Goal: Task Accomplishment & Management: Complete application form

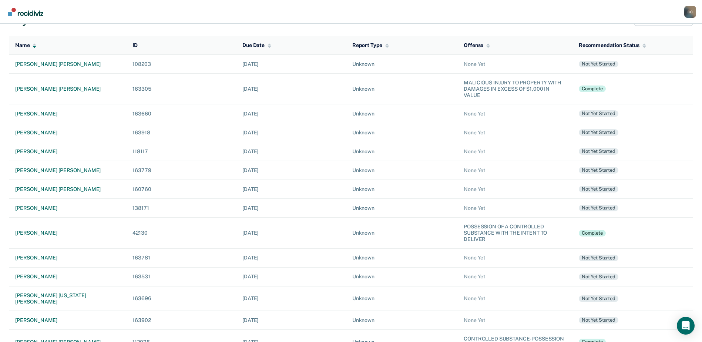
scroll to position [74, 0]
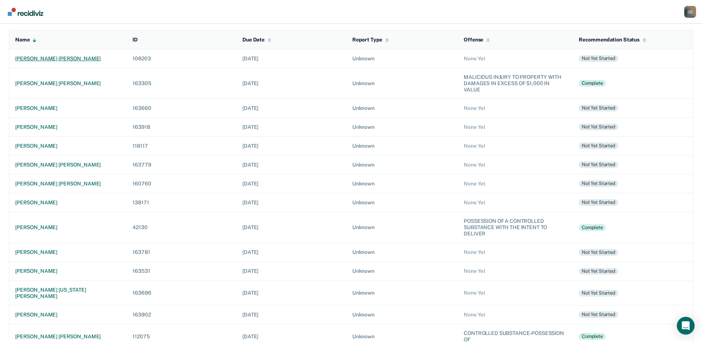
click at [38, 58] on div "[PERSON_NAME] [PERSON_NAME]" at bounding box center [67, 59] width 105 height 6
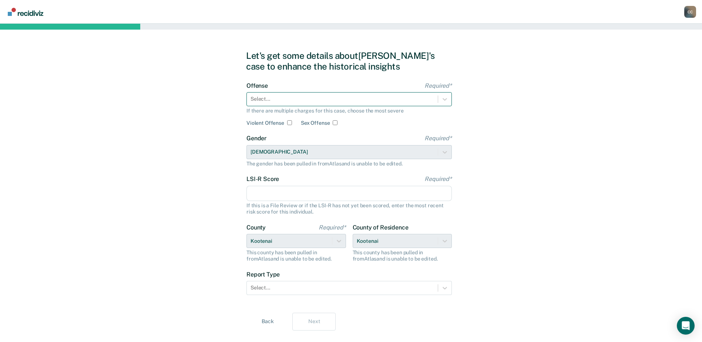
click at [349, 103] on div at bounding box center [343, 99] width 184 height 8
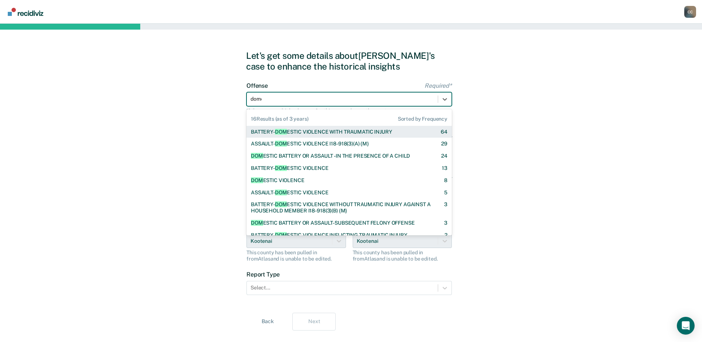
type input "domes"
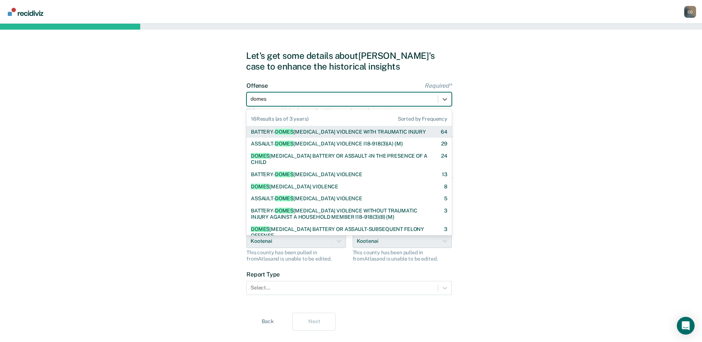
click at [340, 130] on div "BATTERY- DOMES [MEDICAL_DATA] VIOLENCE WITH TRAUMATIC INJURY" at bounding box center [338, 132] width 175 height 6
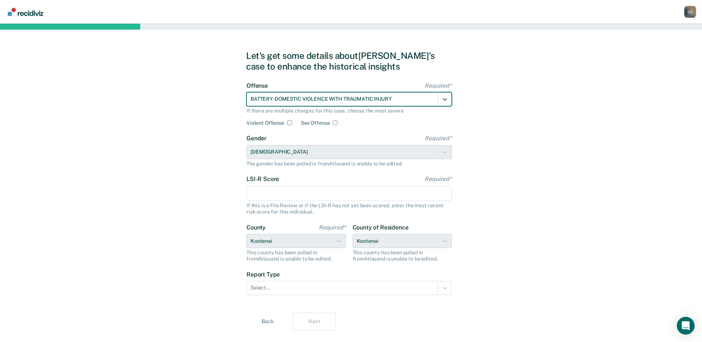
click at [290, 193] on input "LSI-R Score Required*" at bounding box center [348, 194] width 205 height 16
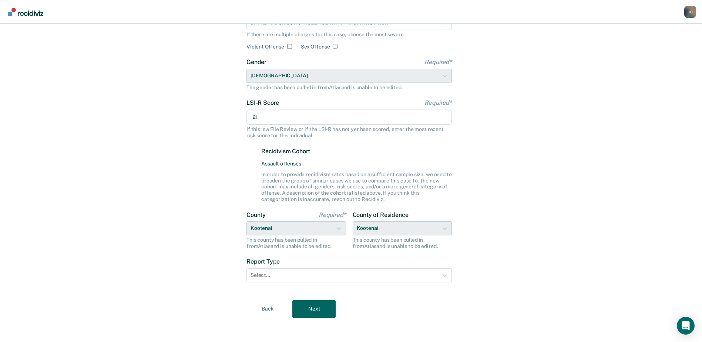
scroll to position [79, 0]
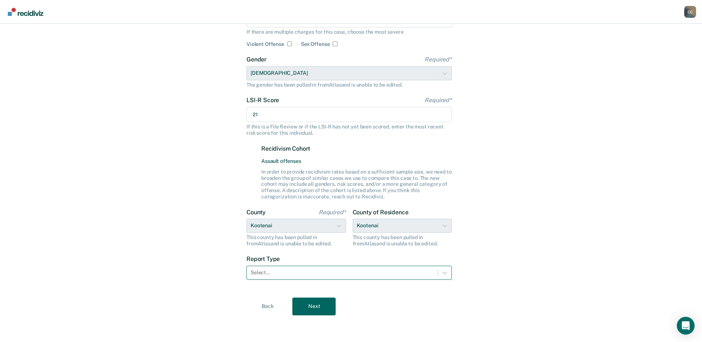
type input "21"
click at [277, 275] on div at bounding box center [343, 273] width 184 height 8
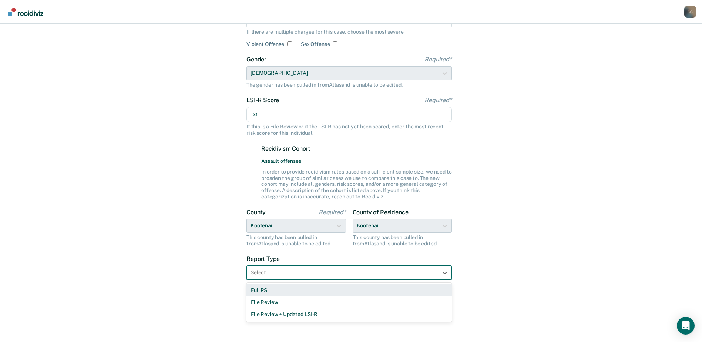
click at [279, 291] on div "Full PSI" at bounding box center [348, 290] width 205 height 12
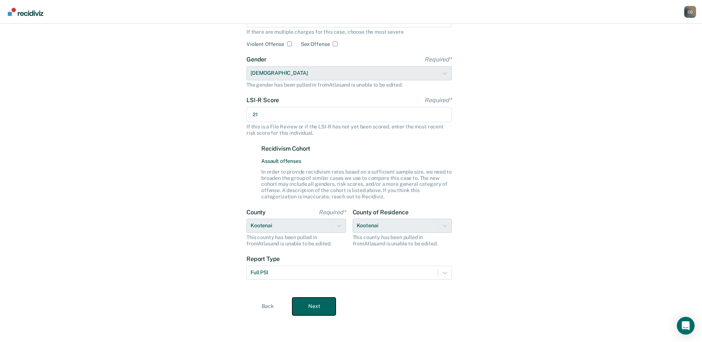
click at [303, 308] on button "Next" at bounding box center [313, 307] width 43 height 18
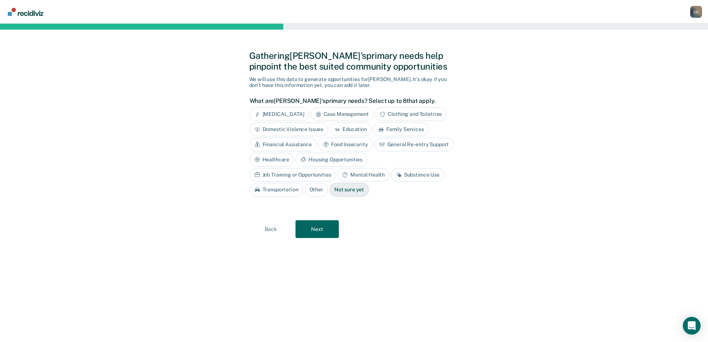
click at [293, 113] on div "[MEDICAL_DATA]" at bounding box center [279, 114] width 60 height 14
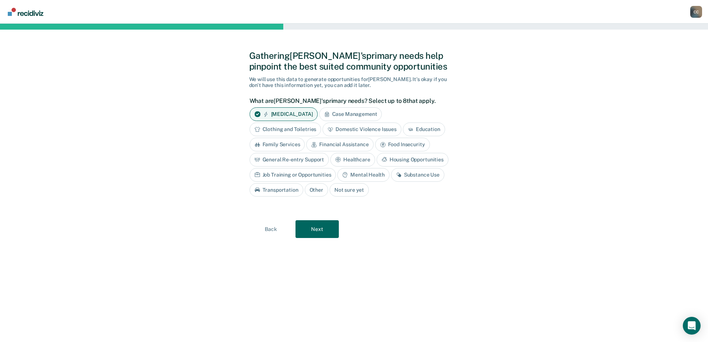
click at [293, 113] on div "[MEDICAL_DATA]" at bounding box center [283, 114] width 68 height 14
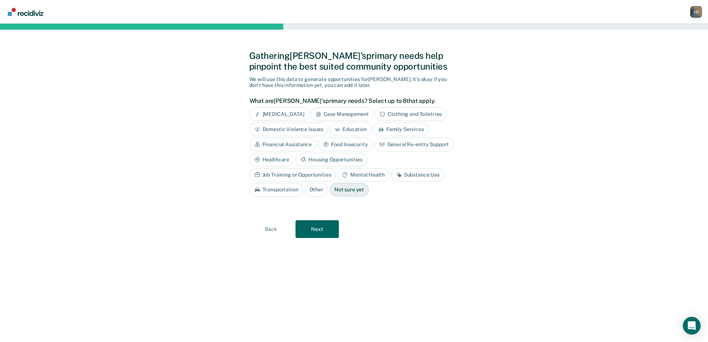
click at [293, 113] on div "[MEDICAL_DATA]" at bounding box center [279, 114] width 60 height 14
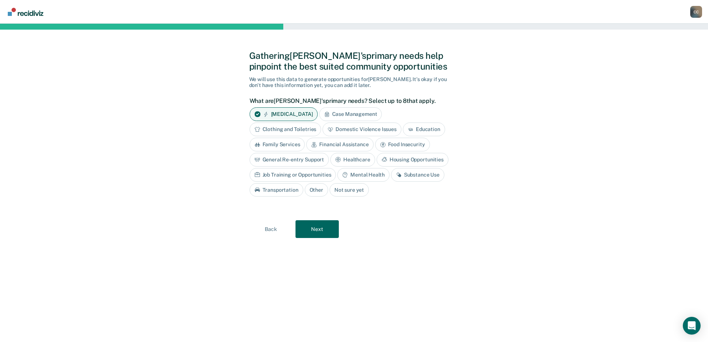
click at [373, 127] on div "Domestic Violence Issues" at bounding box center [361, 129] width 79 height 14
click at [363, 175] on div "Mental Health" at bounding box center [363, 175] width 52 height 14
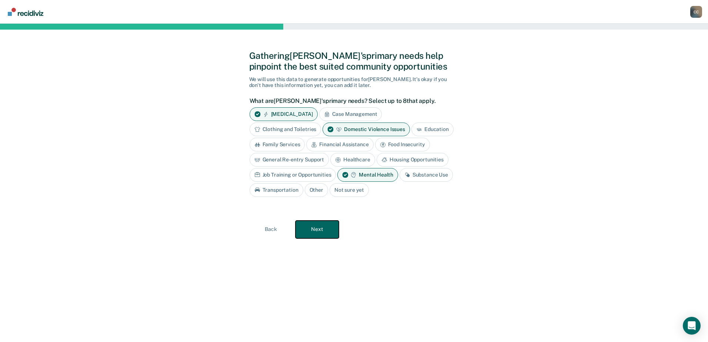
click at [321, 232] on button "Next" at bounding box center [316, 230] width 43 height 18
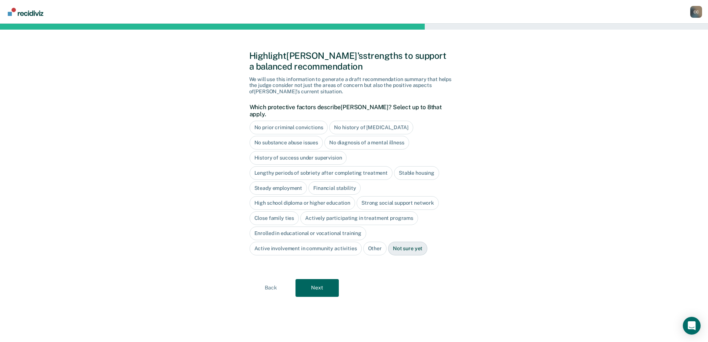
click at [286, 136] on div "No substance abuse issues" at bounding box center [286, 143] width 74 height 14
click at [286, 151] on div "History of success under supervision" at bounding box center [297, 158] width 97 height 14
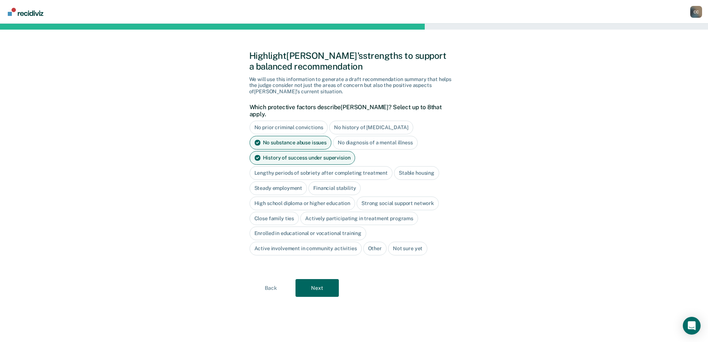
click at [402, 166] on div "Stable housing" at bounding box center [416, 173] width 45 height 14
click at [283, 182] on div "Steady employment" at bounding box center [278, 188] width 58 height 14
click at [347, 181] on div "Financial stability" at bounding box center [343, 188] width 52 height 14
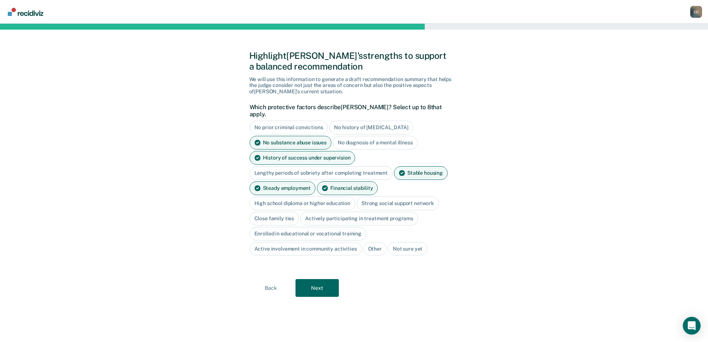
click at [329, 197] on div "High school diploma or higher education" at bounding box center [302, 204] width 106 height 14
click at [335, 212] on div "Actively participating in treatment programs" at bounding box center [359, 219] width 118 height 14
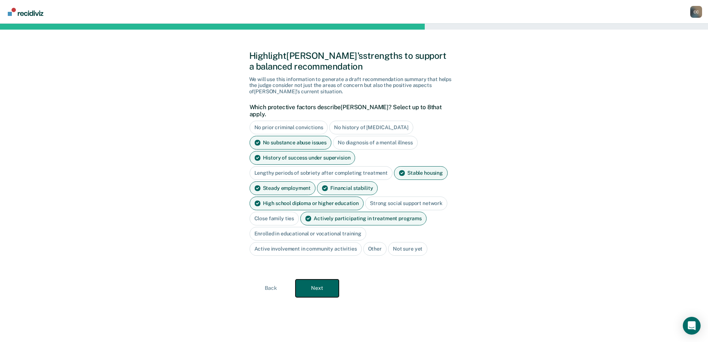
click at [312, 285] on button "Next" at bounding box center [316, 288] width 43 height 18
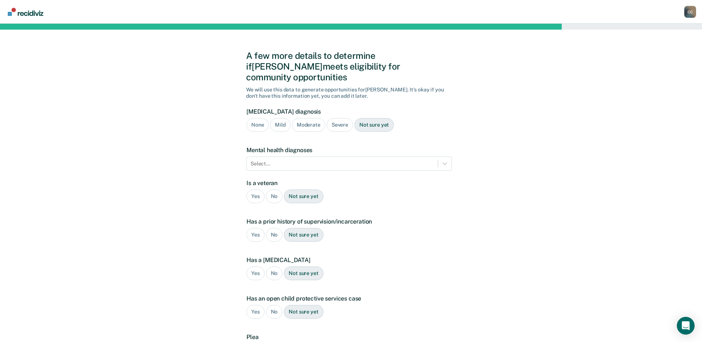
click at [256, 118] on div "None" at bounding box center [257, 125] width 22 height 14
click at [439, 157] on div at bounding box center [444, 163] width 13 height 13
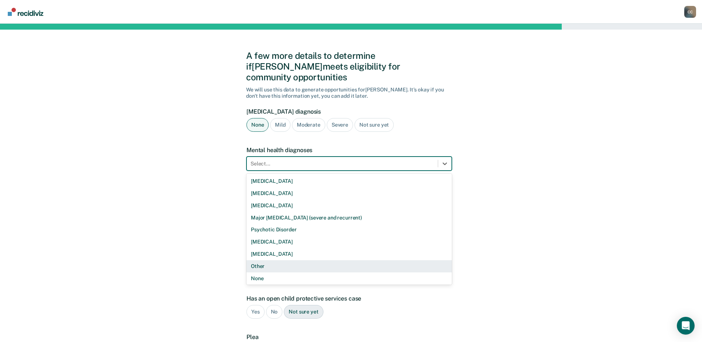
click at [274, 260] on div "Other" at bounding box center [348, 266] width 205 height 12
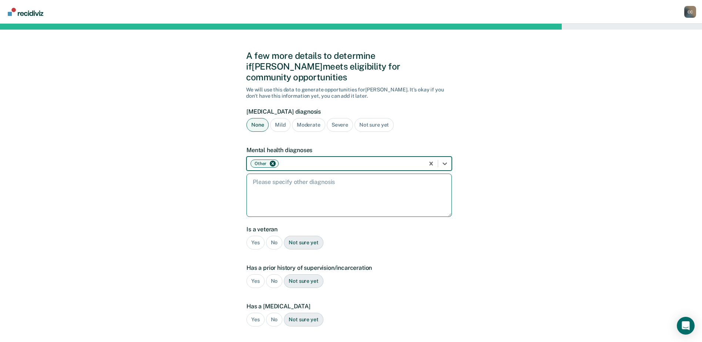
click at [279, 189] on textarea at bounding box center [348, 195] width 205 height 43
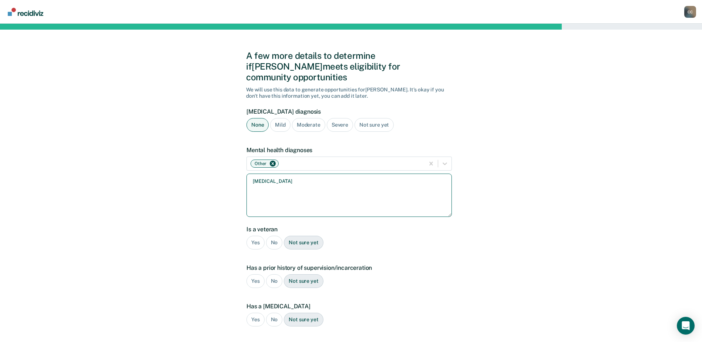
type textarea "[MEDICAL_DATA]"
click at [275, 236] on div "No" at bounding box center [274, 243] width 17 height 14
click at [257, 274] on div "Yes" at bounding box center [255, 281] width 18 height 14
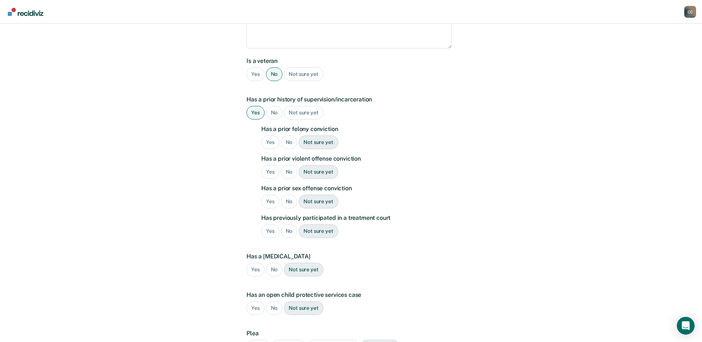
scroll to position [148, 0]
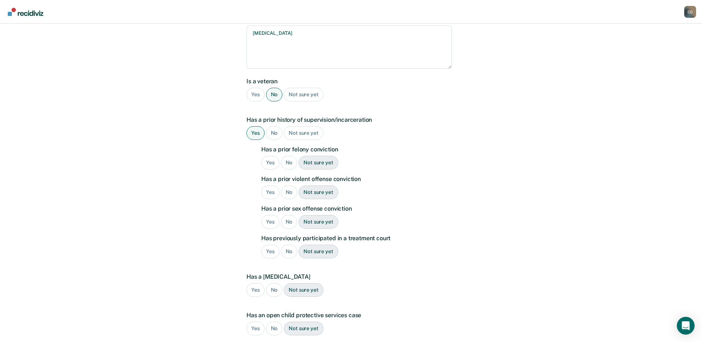
click at [266, 156] on div "Yes" at bounding box center [270, 163] width 18 height 14
click at [271, 185] on div "Yes" at bounding box center [270, 192] width 18 height 14
click at [291, 215] on div "No" at bounding box center [289, 222] width 17 height 14
click at [288, 245] on div "No" at bounding box center [289, 252] width 17 height 14
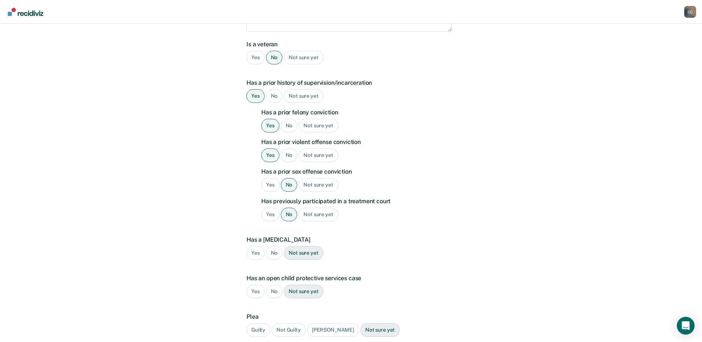
scroll to position [237, 0]
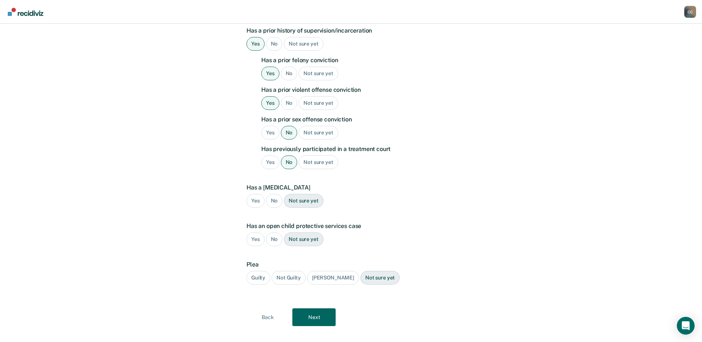
click at [258, 194] on div "Yes" at bounding box center [255, 201] width 18 height 14
click at [277, 232] on div "No" at bounding box center [274, 239] width 17 height 14
click at [261, 271] on div "Guilty" at bounding box center [258, 278] width 24 height 14
click at [322, 308] on button "Next" at bounding box center [313, 317] width 43 height 18
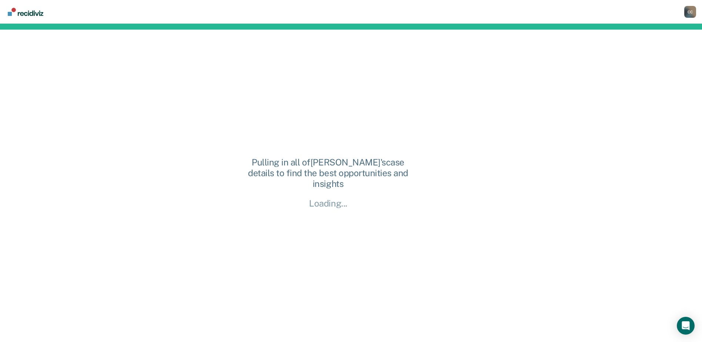
scroll to position [0, 0]
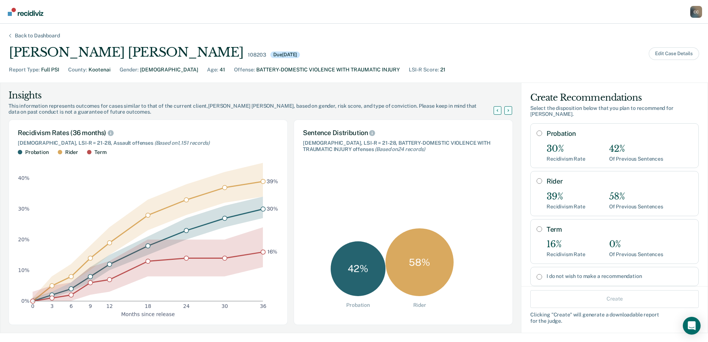
click at [536, 130] on input "Probation" at bounding box center [539, 133] width 6 height 6
radio input "true"
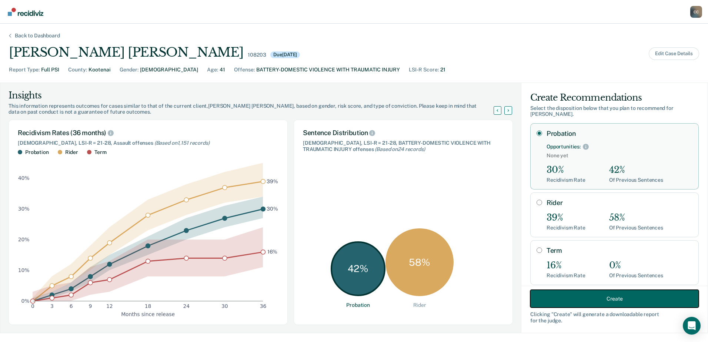
click at [556, 295] on button "Create" at bounding box center [614, 299] width 168 height 18
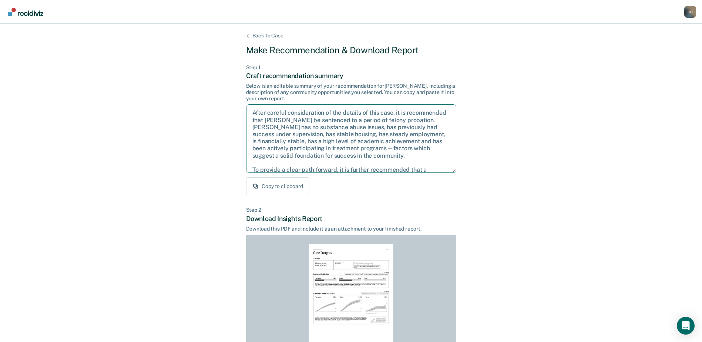
scroll to position [55, 0]
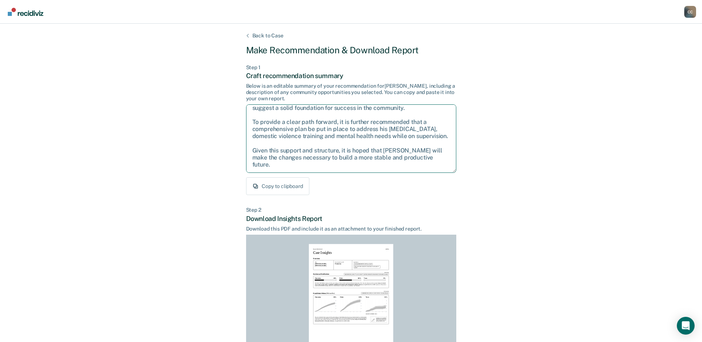
drag, startPoint x: 251, startPoint y: 111, endPoint x: 391, endPoint y: 151, distance: 146.3
click at [484, 202] on div "Back to Case Make Recommendation & Download Report Step 1 Craft recommendation …" at bounding box center [351, 223] width 702 height 398
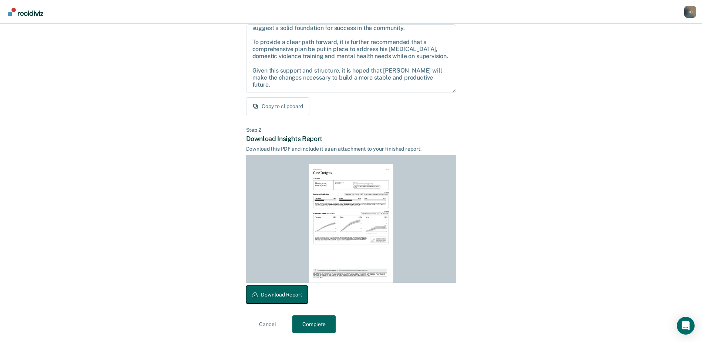
drag, startPoint x: 272, startPoint y: 293, endPoint x: 172, endPoint y: 57, distance: 256.4
click at [272, 293] on button "Download Report" at bounding box center [277, 295] width 62 height 18
click at [303, 323] on button "Complete" at bounding box center [313, 324] width 43 height 18
